Goal: Transaction & Acquisition: Purchase product/service

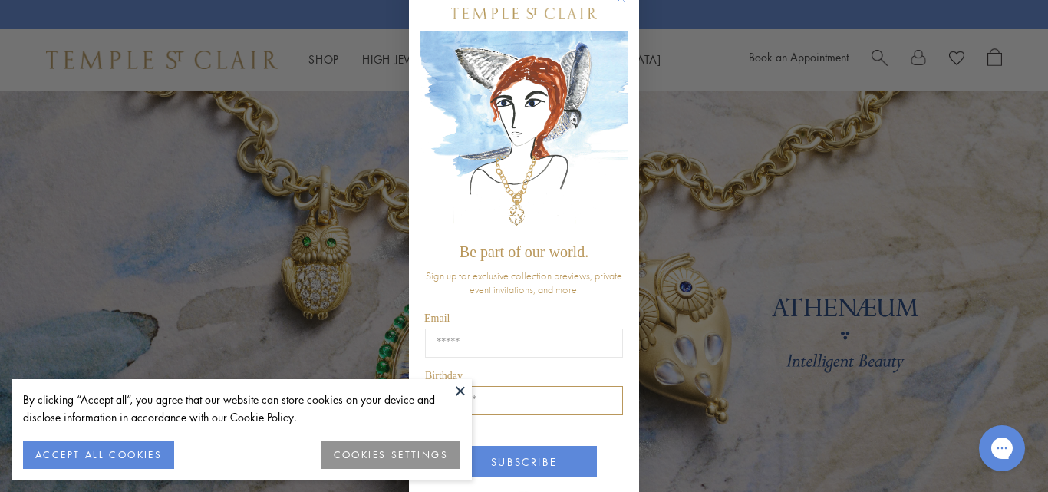
scroll to position [87, 0]
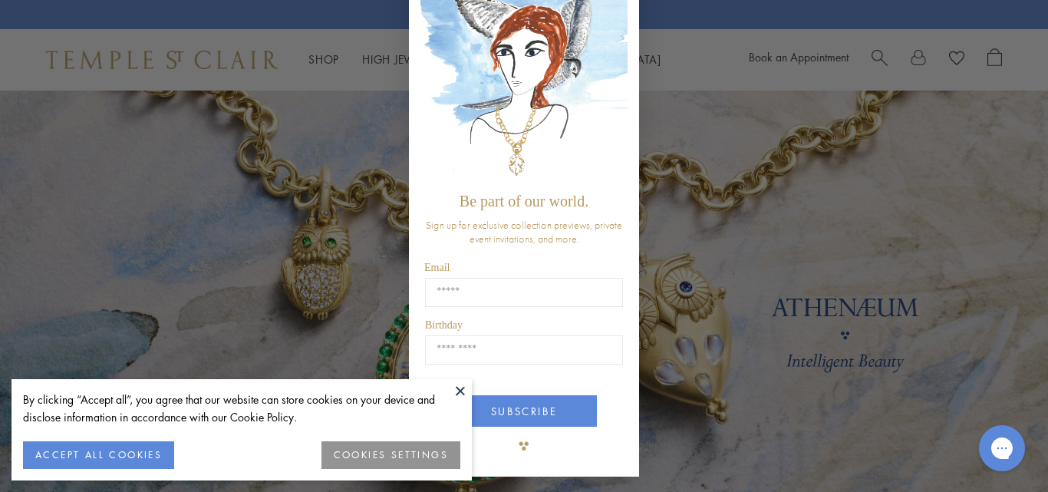
click at [459, 385] on button at bounding box center [460, 390] width 23 height 23
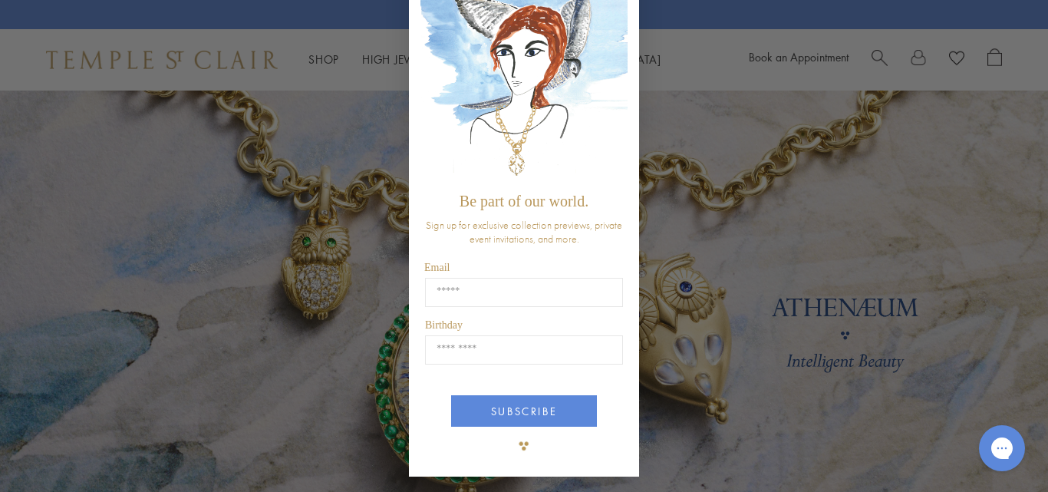
scroll to position [0, 0]
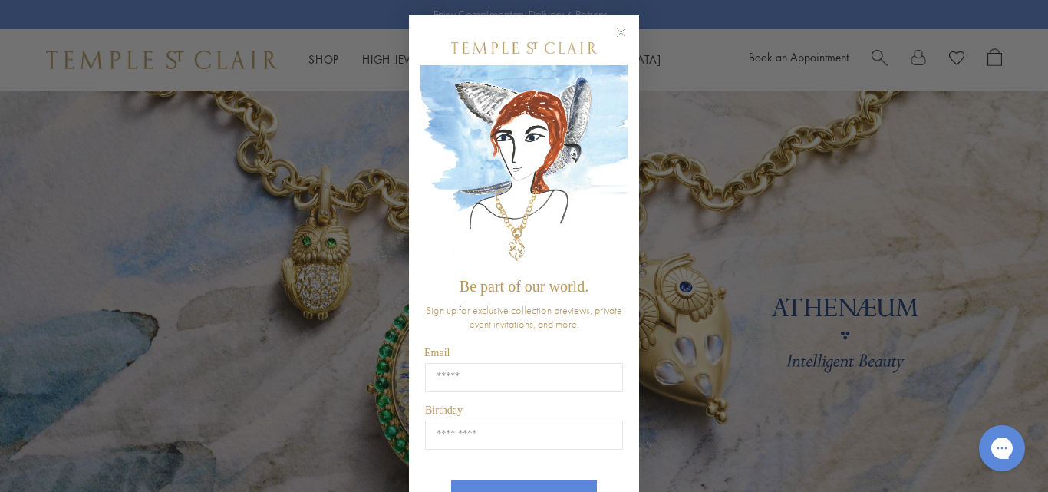
click at [616, 37] on circle "Close dialog" at bounding box center [621, 33] width 18 height 18
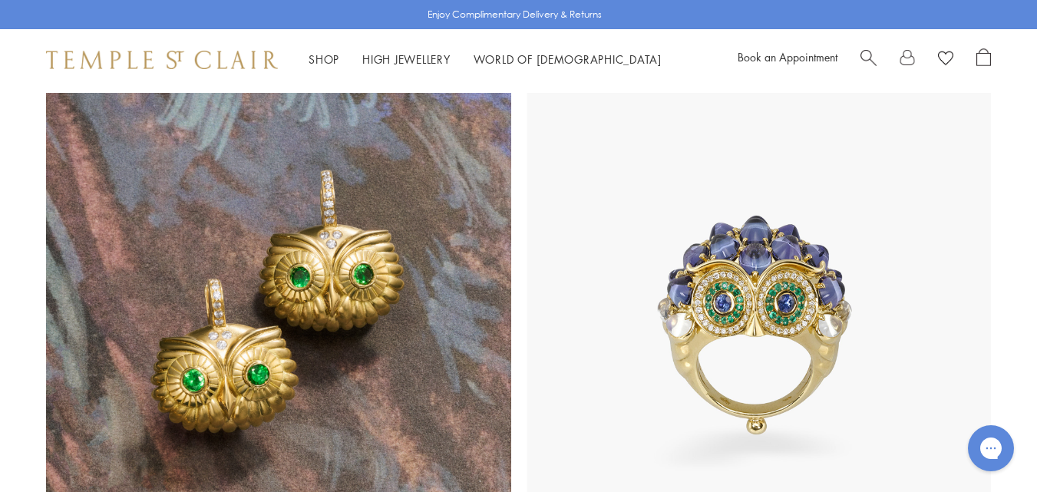
scroll to position [1074, 0]
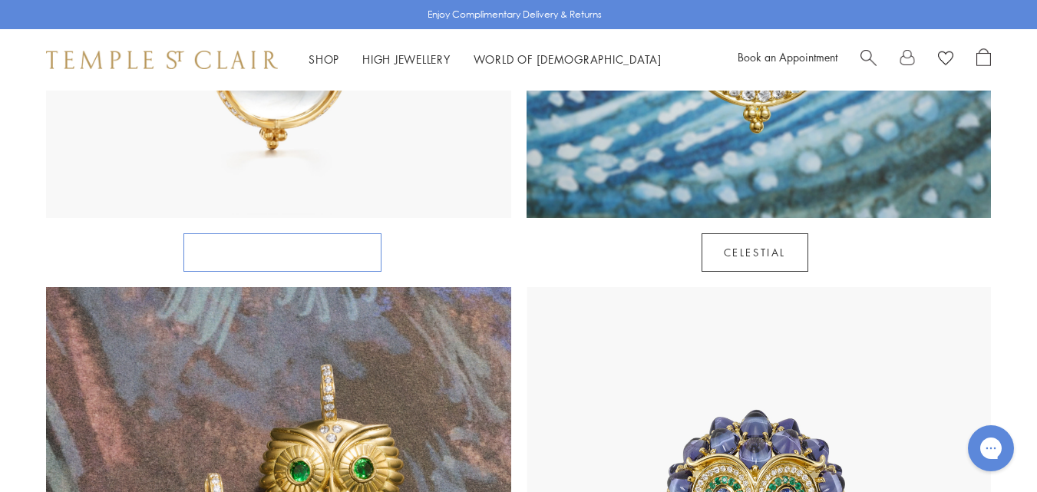
click at [316, 233] on link "Rock Crystal Amulets" at bounding box center [282, 252] width 198 height 38
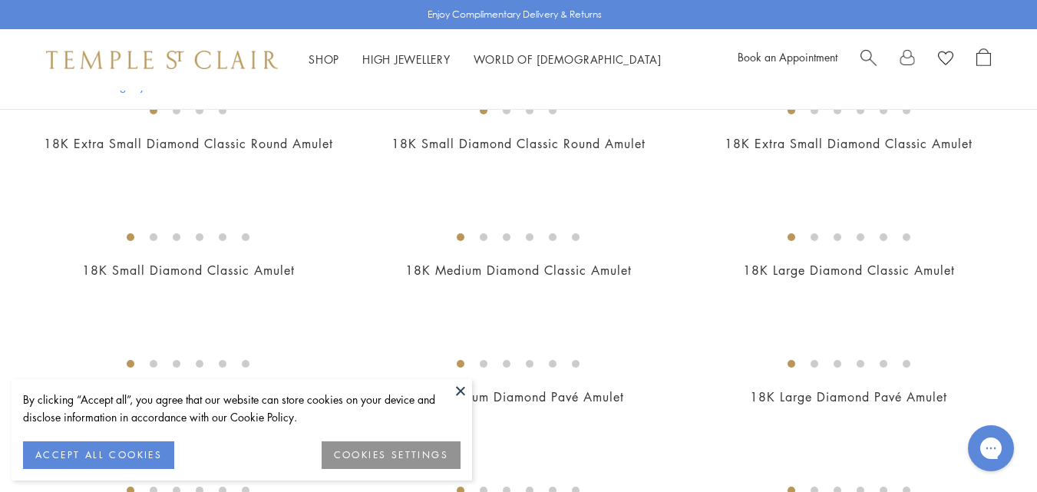
scroll to position [1067, 0]
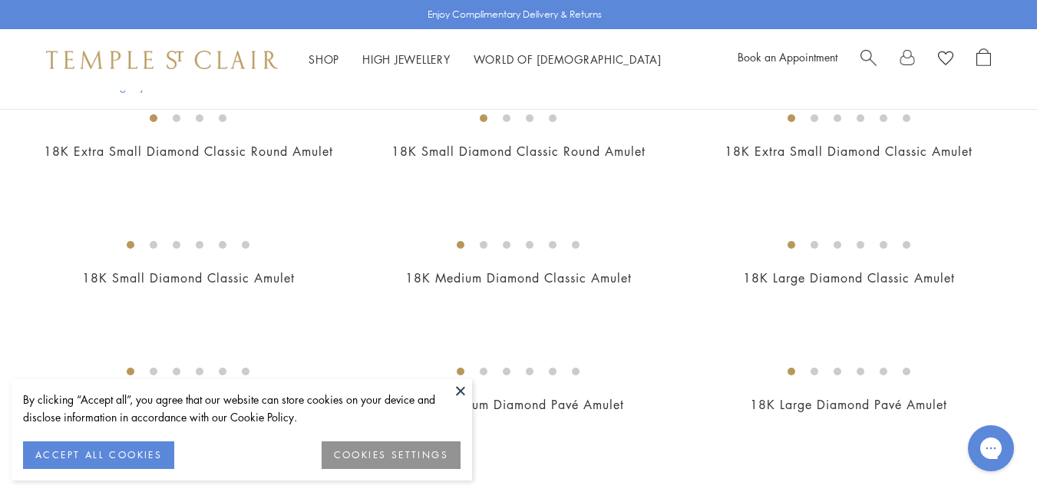
click at [0, 0] on img at bounding box center [0, 0] width 0 height 0
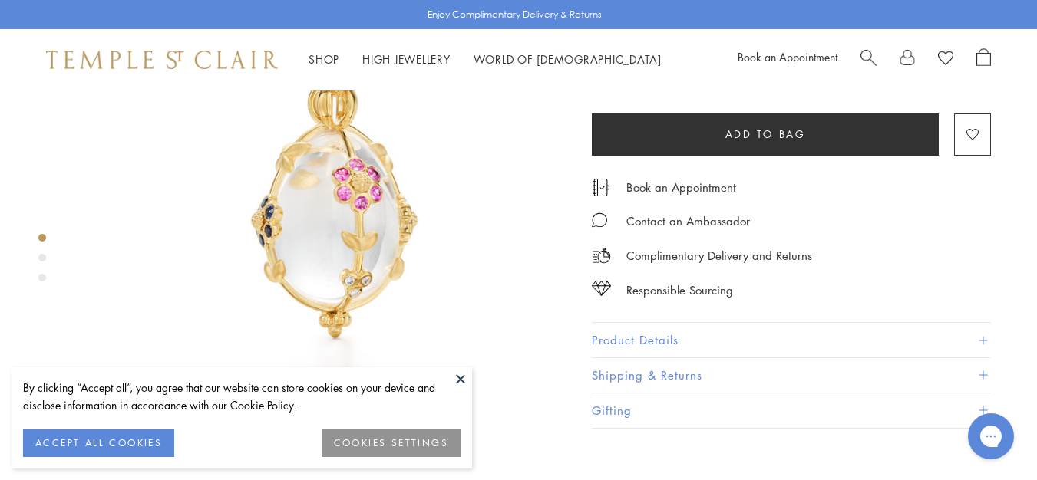
scroll to position [153, 0]
